Goal: Information Seeking & Learning: Learn about a topic

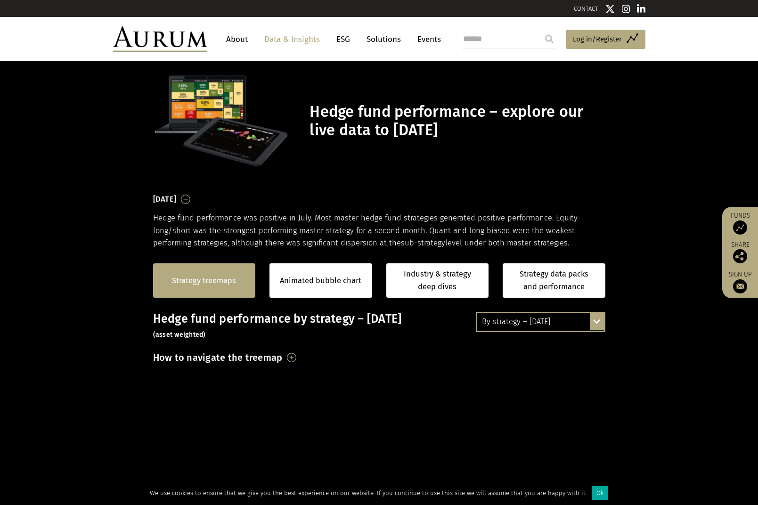
click at [205, 283] on link "Strategy treemaps" at bounding box center [204, 281] width 64 height 12
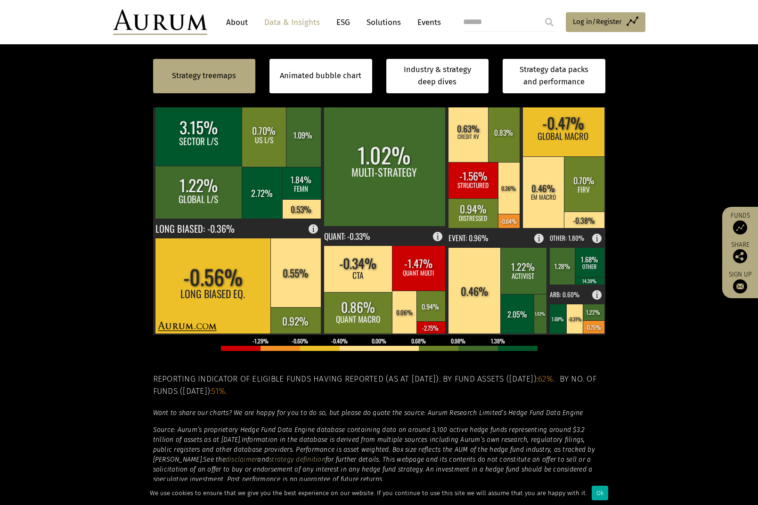
scroll to position [331, 0]
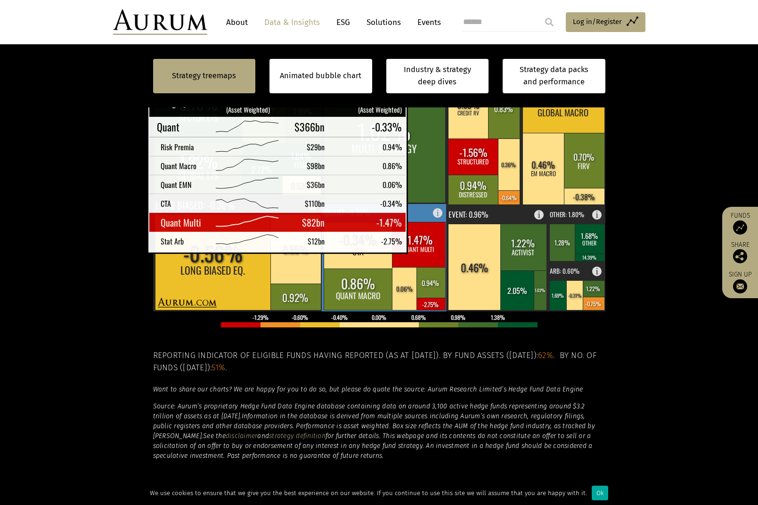
click at [420, 244] on rect at bounding box center [418, 244] width 53 height 45
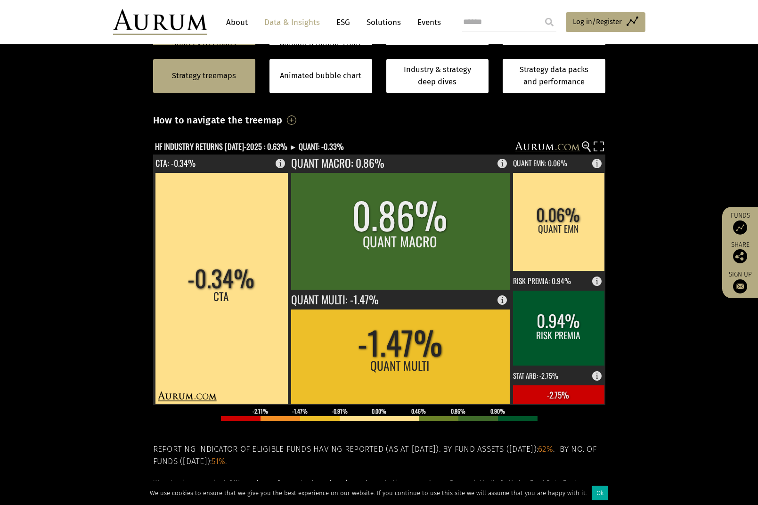
scroll to position [237, 0]
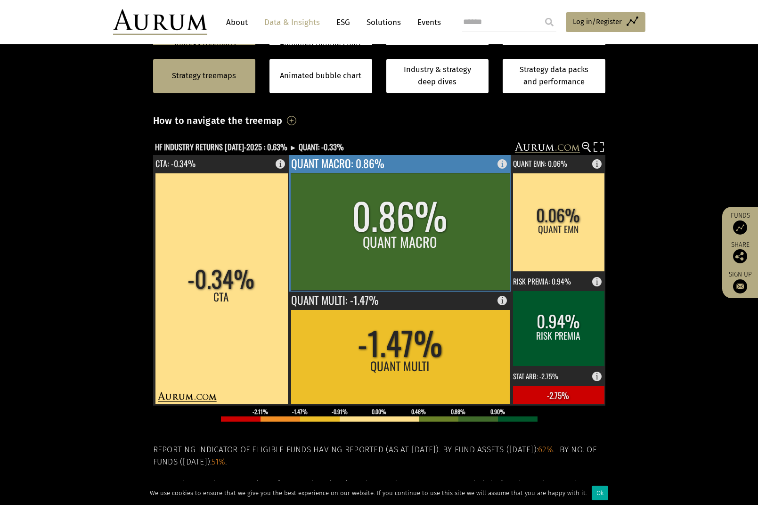
drag, startPoint x: 551, startPoint y: 249, endPoint x: 400, endPoint y: 249, distance: 151.3
click at [400, 249] on g "-0.34% CTA CTA: -0.34% 0.86% QUANT MACRO QUANT MACRO: 0.86% -1.47% QUANT MULTI …" at bounding box center [379, 280] width 453 height 251
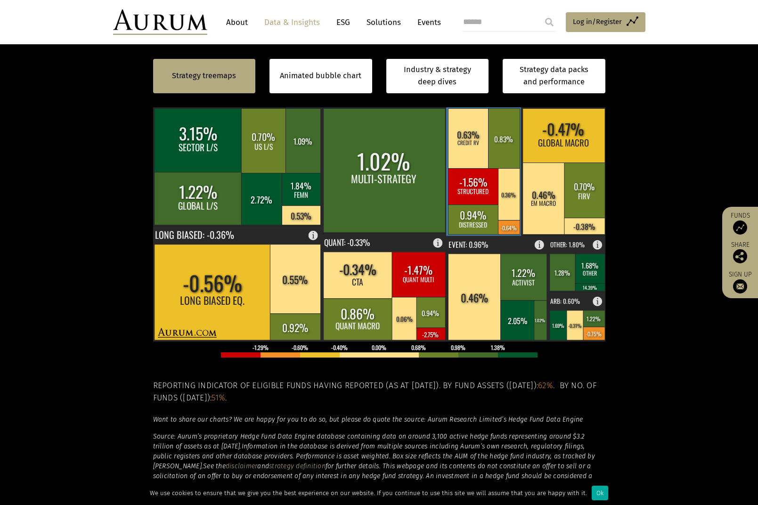
scroll to position [284, 0]
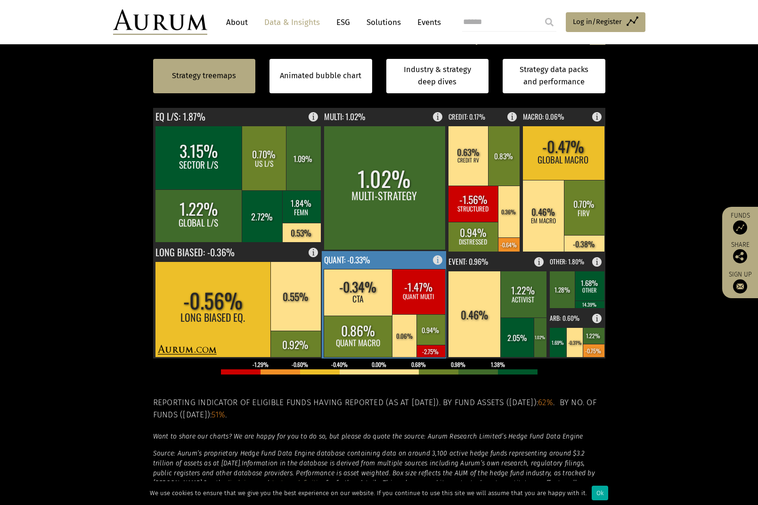
click at [427, 286] on rect at bounding box center [418, 291] width 53 height 45
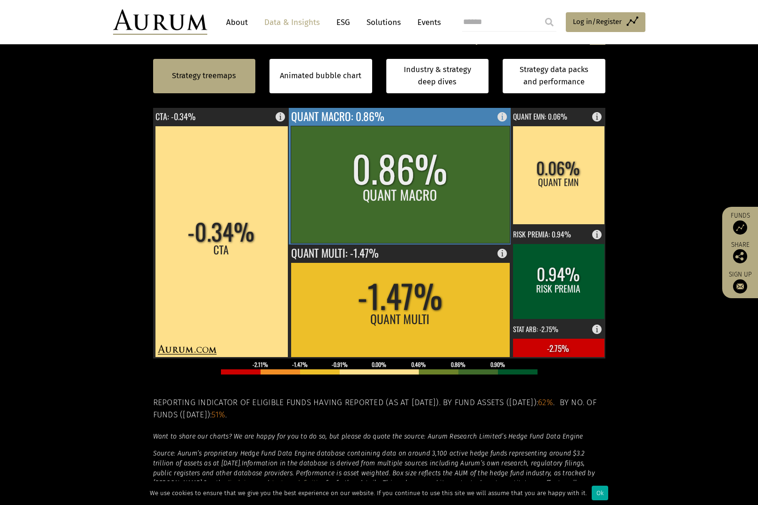
drag, startPoint x: 546, startPoint y: 192, endPoint x: 362, endPoint y: 218, distance: 186.1
click at [362, 218] on g "-0.34% CTA CTA: -0.34% 0.86% QUANT MACRO QUANT MACRO: 0.86% -1.47% QUANT MULTI …" at bounding box center [379, 232] width 453 height 251
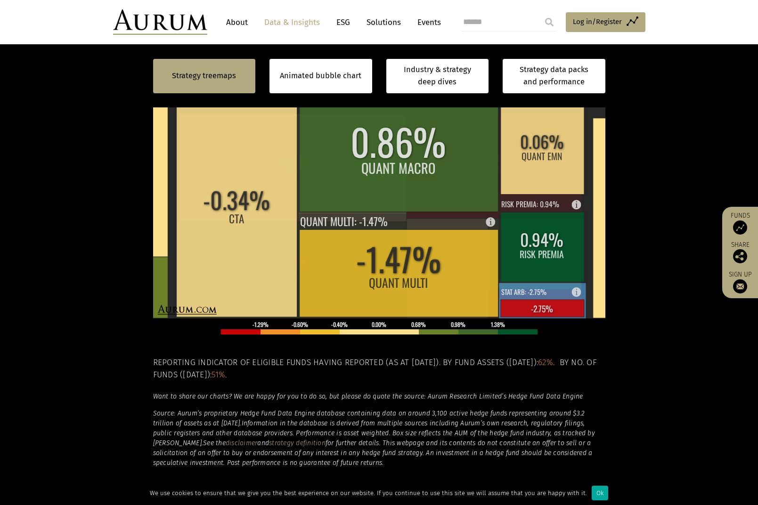
scroll to position [331, 0]
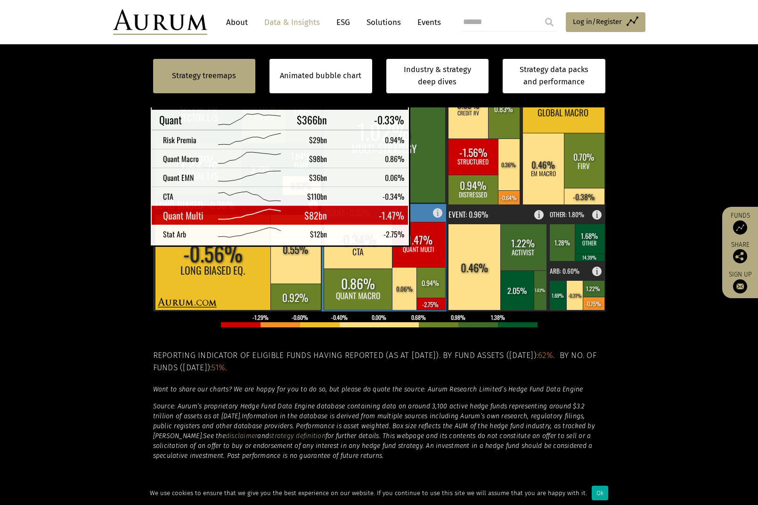
drag, startPoint x: 425, startPoint y: 247, endPoint x: 423, endPoint y: 237, distance: 10.5
click at [423, 237] on rect at bounding box center [418, 244] width 53 height 45
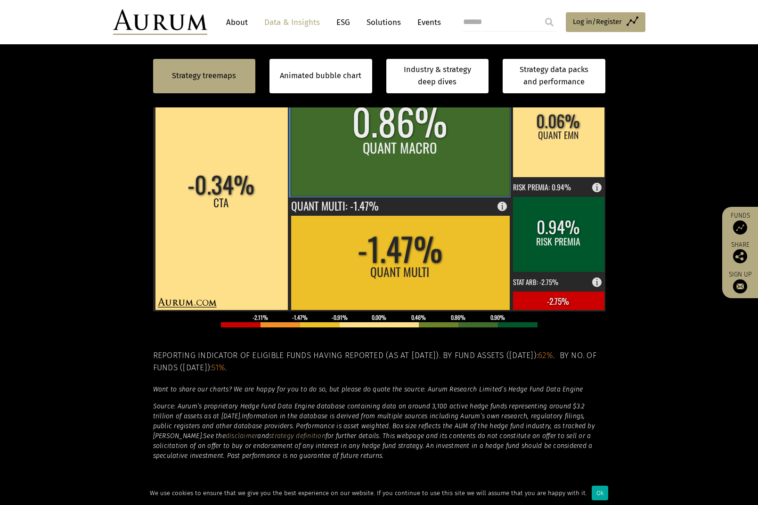
click at [416, 149] on rect at bounding box center [400, 137] width 219 height 117
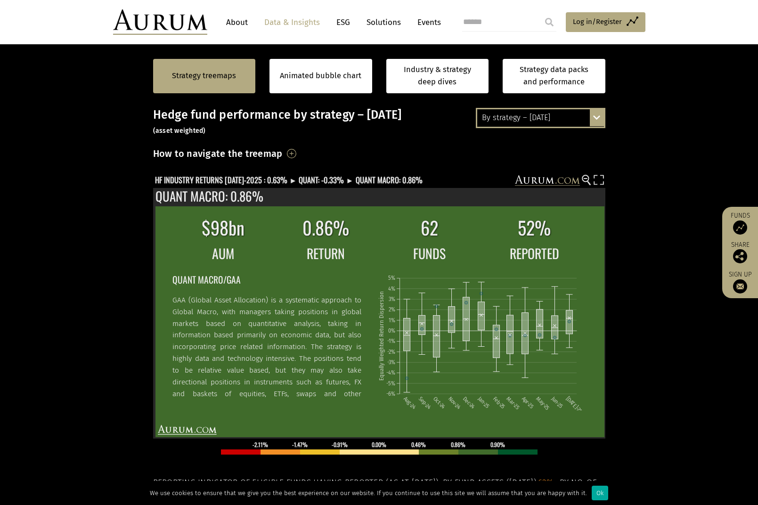
scroll to position [190, 0]
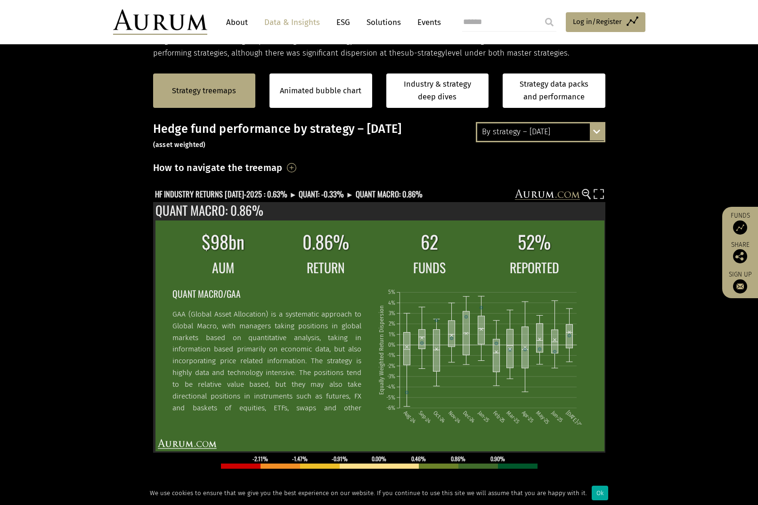
click at [261, 167] on h3 "How to navigate the treemap" at bounding box center [218, 168] width 130 height 16
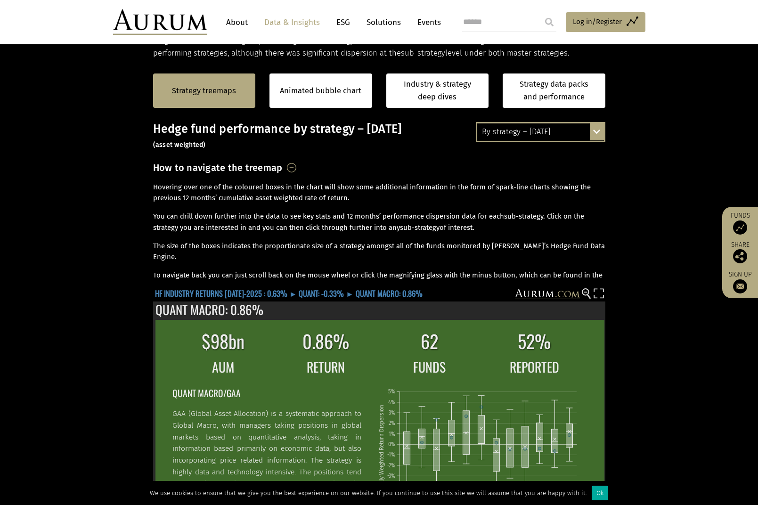
click at [298, 295] on text "HF INDUSTRY RETURNS JUL-2025 : 0.63% ► QUANT: -0.33% ► QUANT MACRO: 0.86%" at bounding box center [289, 293] width 268 height 12
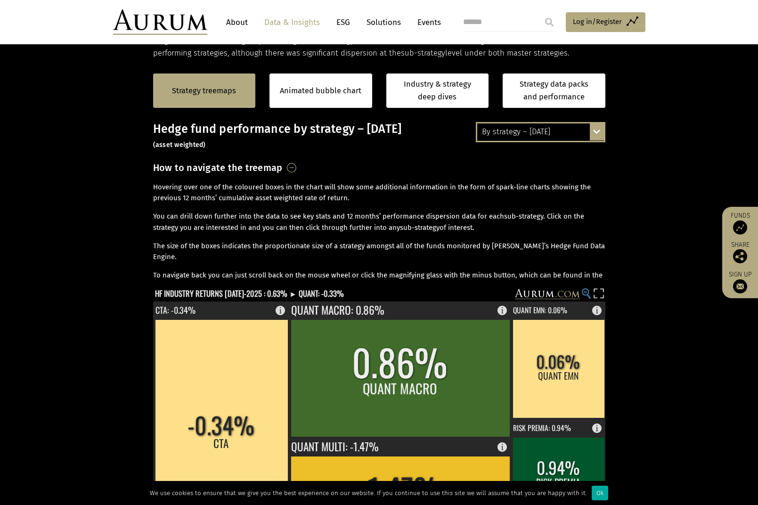
click at [583, 292] on circle at bounding box center [585, 292] width 6 height 6
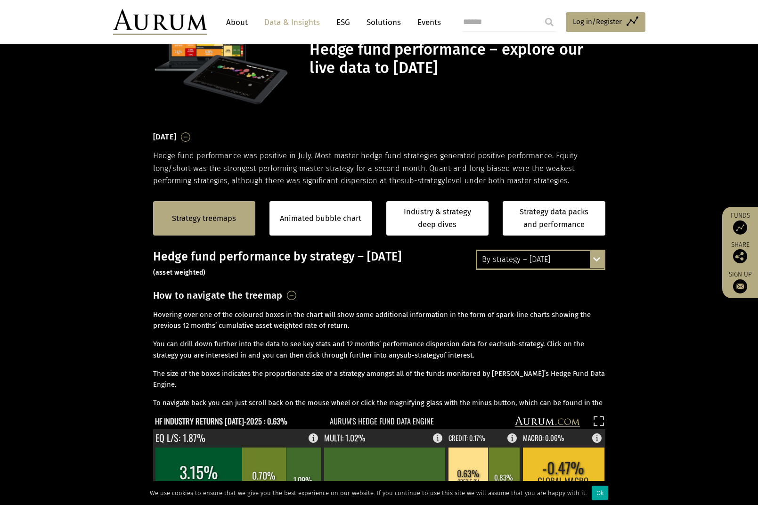
scroll to position [49, 0]
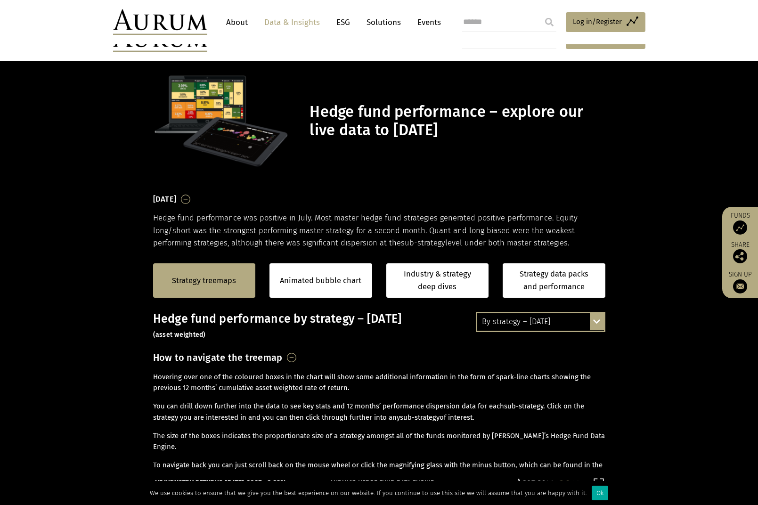
scroll to position [49, 0]
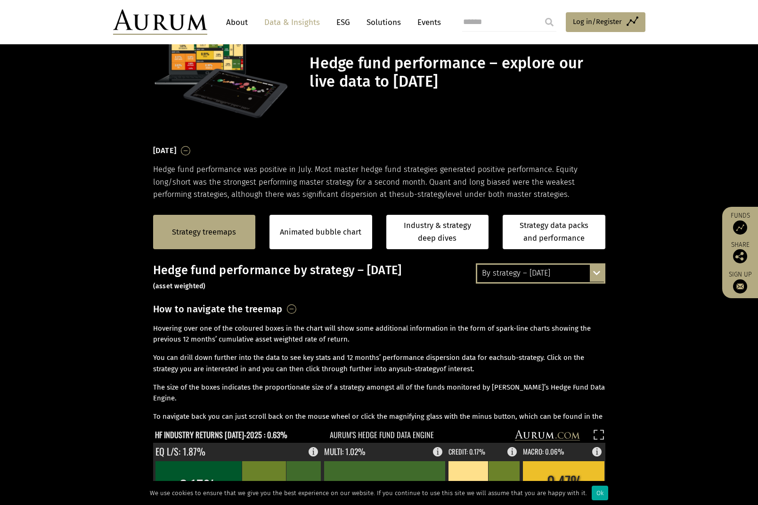
click at [599, 277] on div "By strategy – [DATE] By strategy – [DATE] By strategy – year to date 2016 – [DA…" at bounding box center [541, 273] width 130 height 20
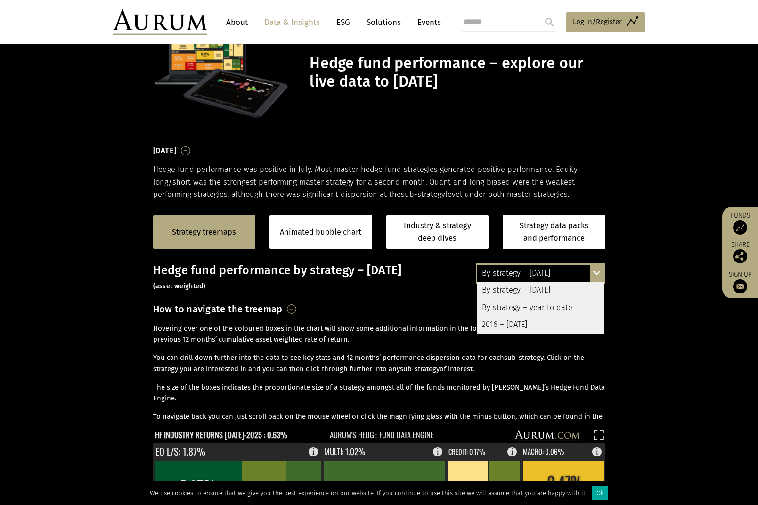
click at [561, 306] on div "By strategy – year to date" at bounding box center [540, 307] width 127 height 17
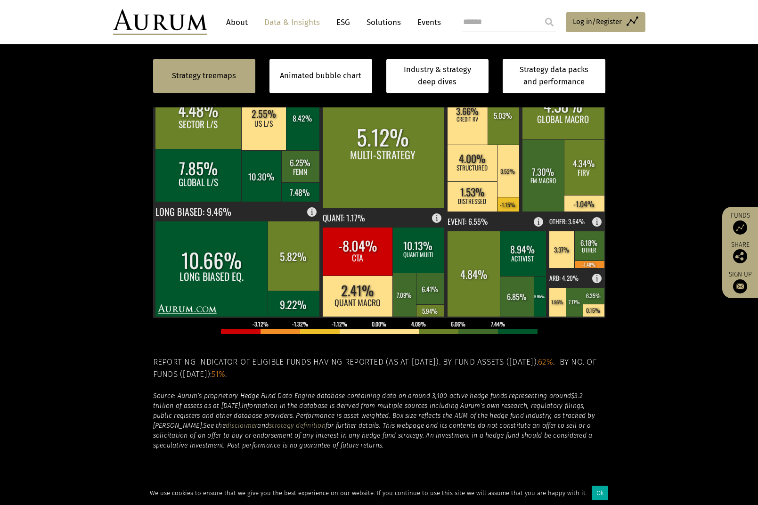
scroll to position [284, 0]
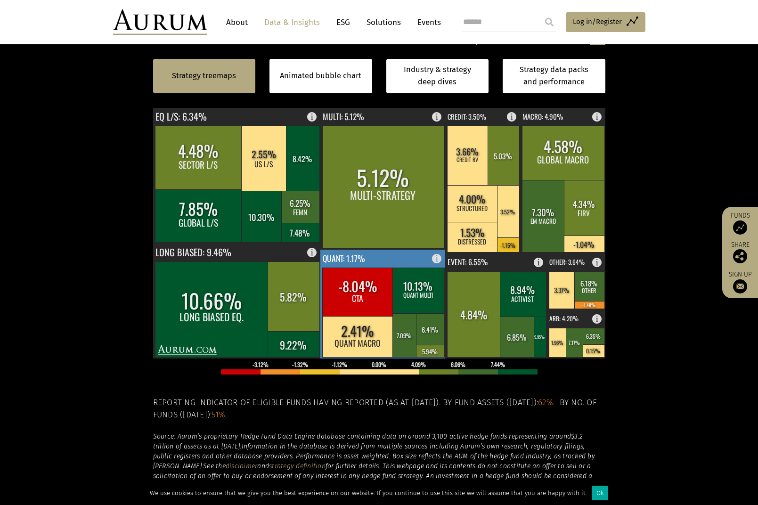
click at [422, 293] on rect at bounding box center [419, 291] width 52 height 46
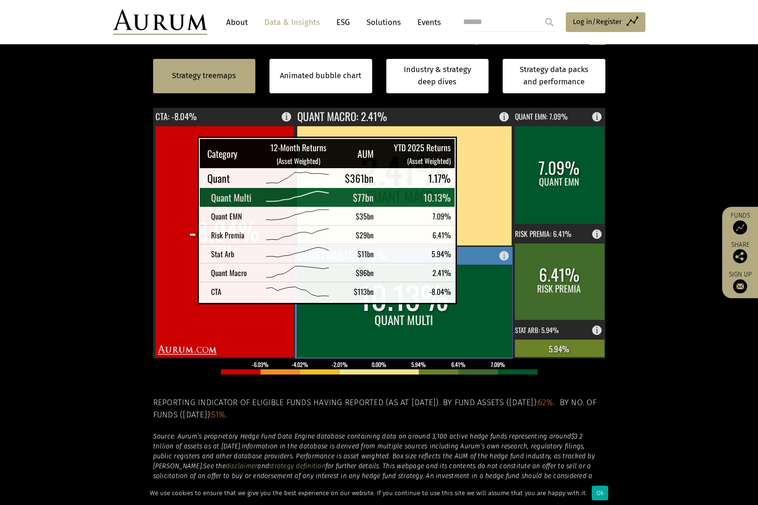
click at [471, 295] on rect at bounding box center [404, 311] width 215 height 92
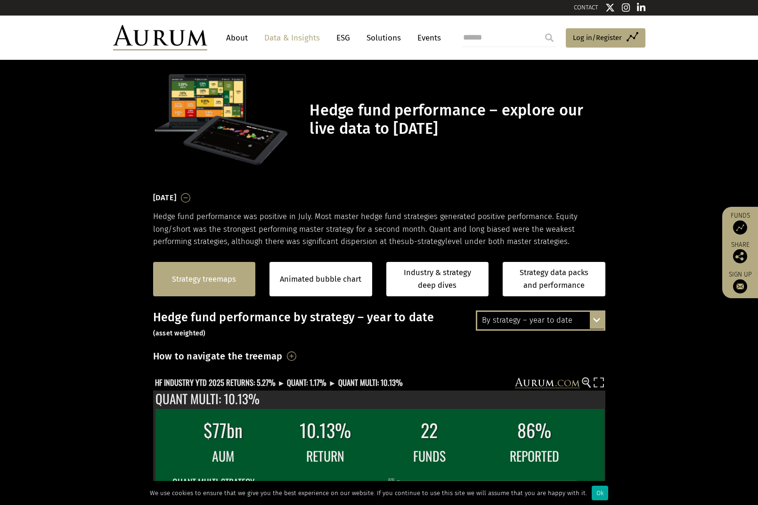
click at [212, 281] on link "Strategy treemaps" at bounding box center [204, 279] width 64 height 12
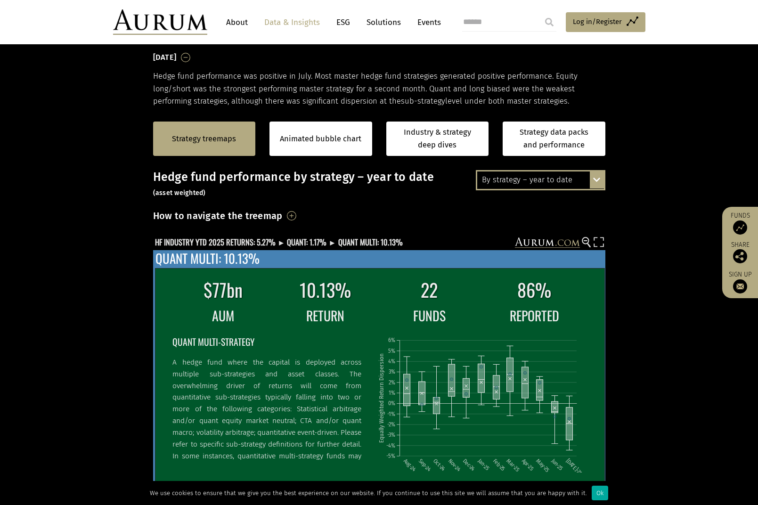
scroll to position [143, 0]
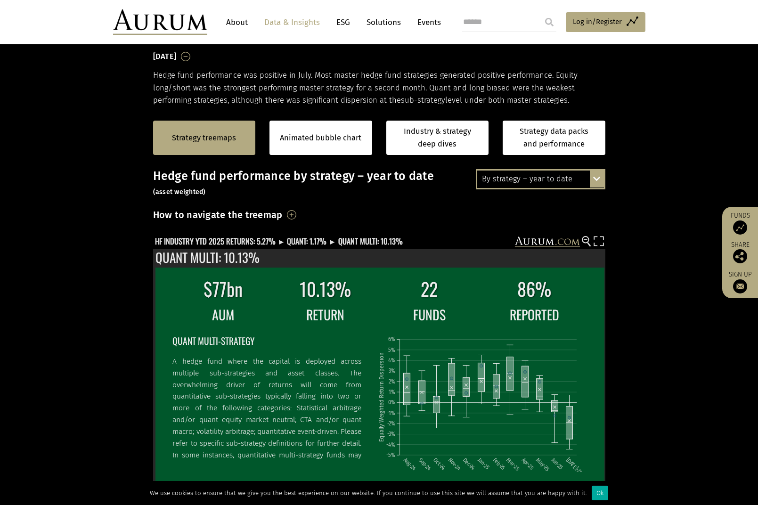
click at [601, 176] on div "By strategy – year to date By strategy – [DATE] By strategy – year to date 2016…" at bounding box center [541, 179] width 130 height 20
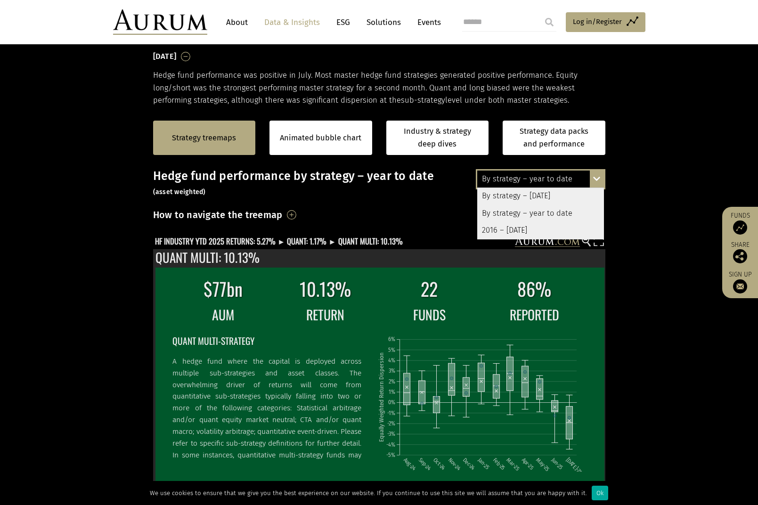
click at [524, 232] on div "2016 – [DATE]" at bounding box center [540, 230] width 127 height 17
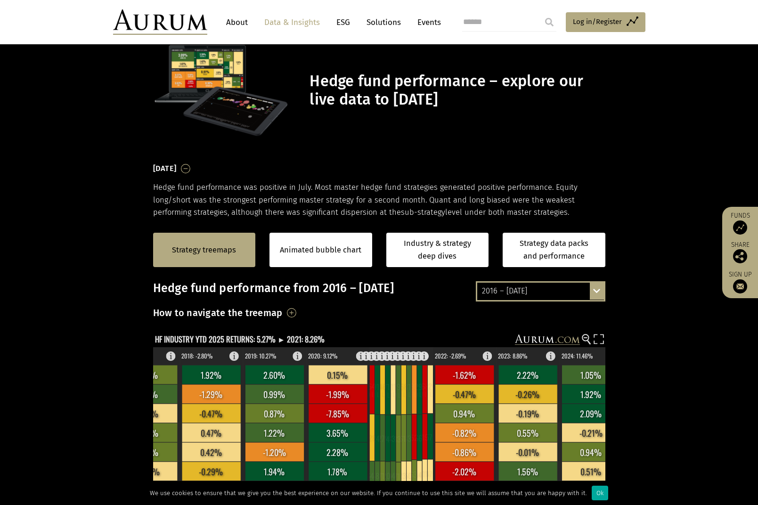
scroll to position [0, 0]
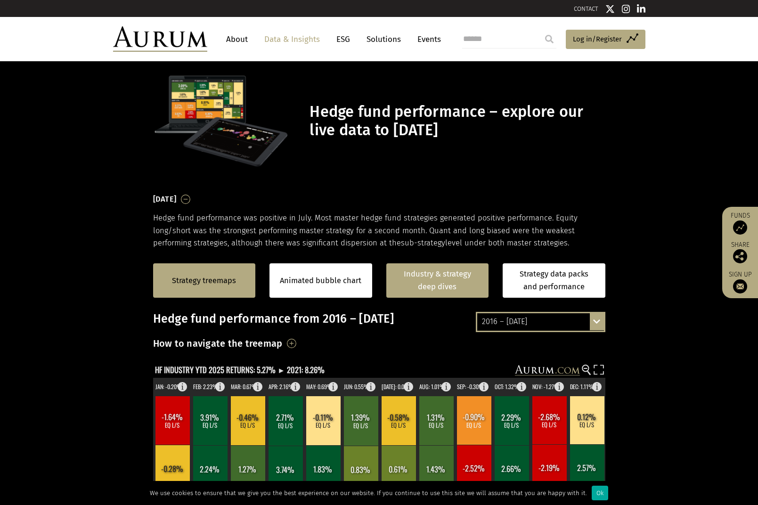
click at [443, 281] on link "Industry & strategy deep dives" at bounding box center [437, 280] width 103 height 34
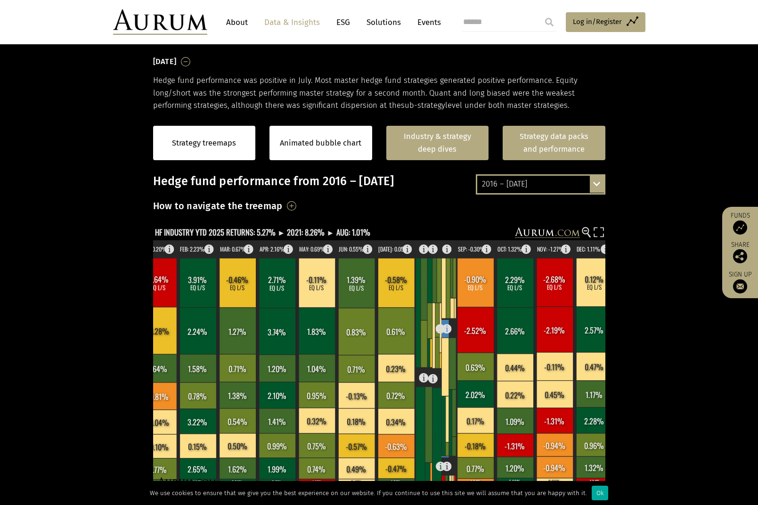
scroll to position [30, 0]
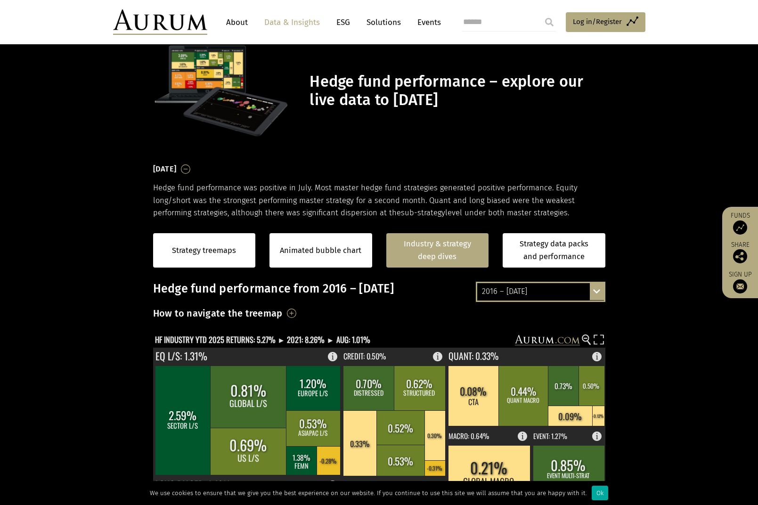
click at [596, 295] on div "2016 – [DATE] By strategy – [DATE] By strategy – year to date 2016 – [DATE]" at bounding box center [541, 292] width 130 height 20
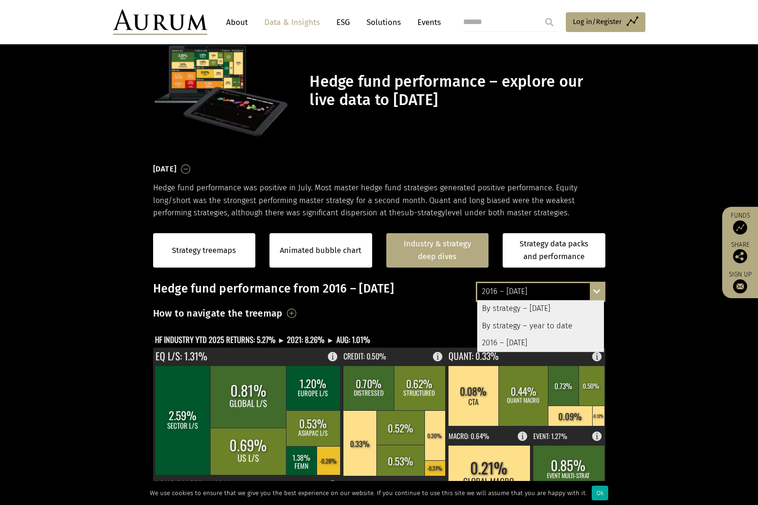
click at [557, 306] on div "By strategy – [DATE]" at bounding box center [540, 309] width 127 height 17
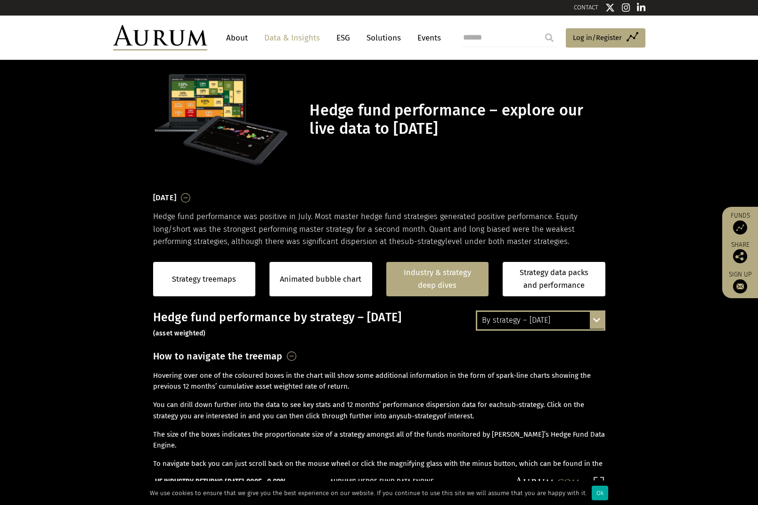
scroll to position [0, 0]
